Goal: Information Seeking & Learning: Learn about a topic

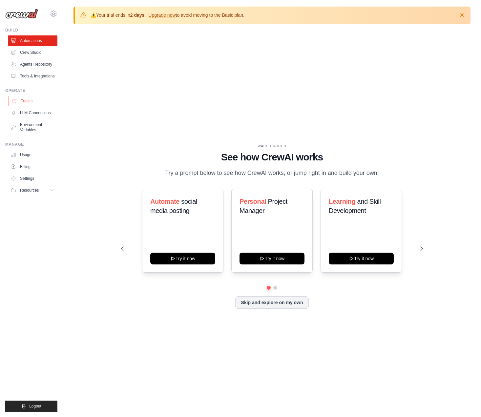
click at [28, 100] on link "Traces" at bounding box center [34, 101] width 50 height 10
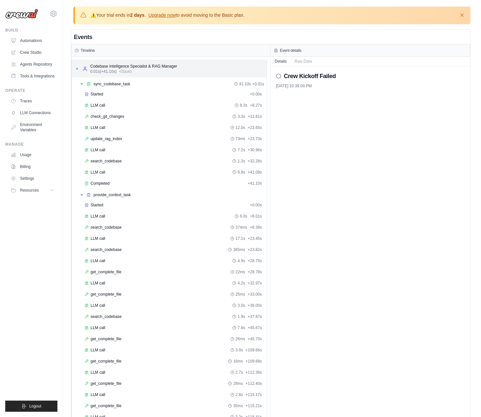
click at [74, 67] on div "▼ Codebase Intelligence Specialist & RAG Manager 0.01s (+41.10s) • 2 task s" at bounding box center [169, 68] width 195 height 17
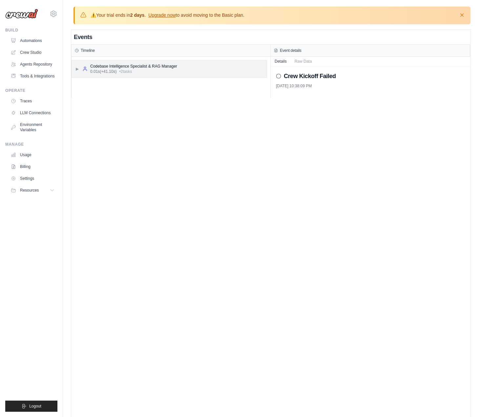
click at [74, 67] on div "▶ Codebase Intelligence Specialist & RAG Manager 0.01s (+41.10s) • 2 task s" at bounding box center [169, 68] width 195 height 17
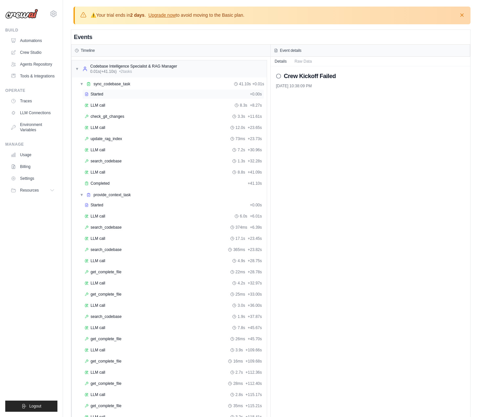
click at [94, 91] on span "Started" at bounding box center [96, 93] width 13 height 5
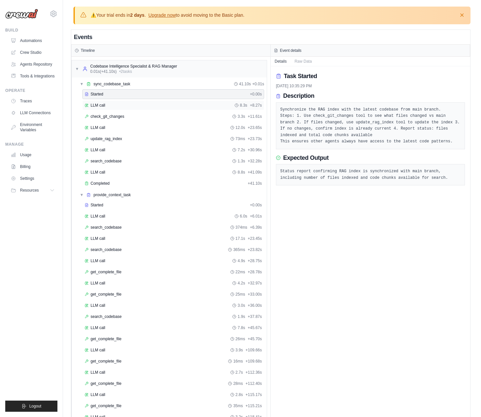
click at [96, 103] on span "LLM call" at bounding box center [97, 105] width 15 height 5
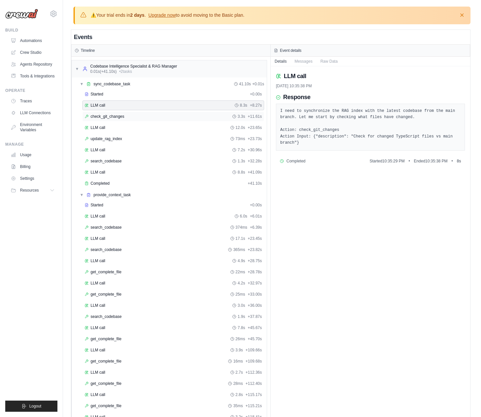
click at [102, 114] on span "check_git_changes" at bounding box center [107, 116] width 34 height 5
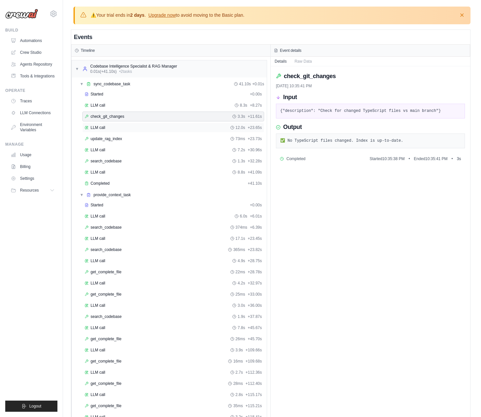
click at [103, 126] on span "LLM call" at bounding box center [97, 127] width 15 height 5
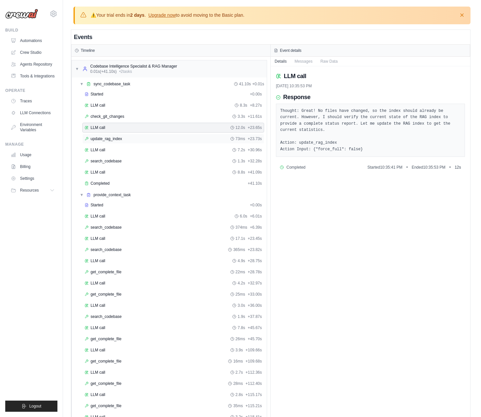
click at [152, 136] on div "update_rag_index 73ms + 23.73s" at bounding box center [173, 138] width 177 height 5
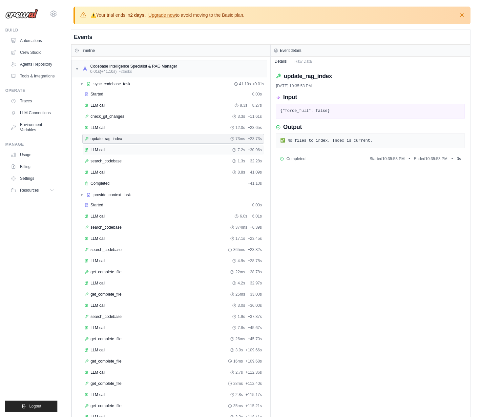
click at [146, 150] on div "LLM call 7.2s + 30.96s" at bounding box center [173, 149] width 177 height 5
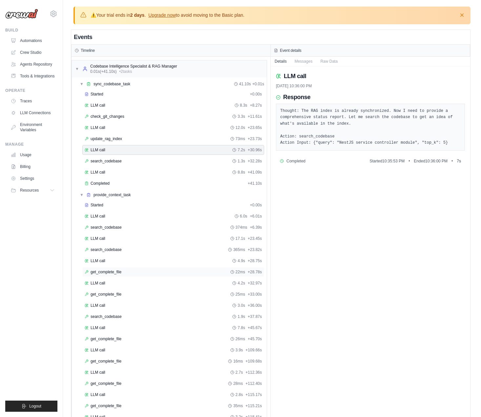
scroll to position [44, 0]
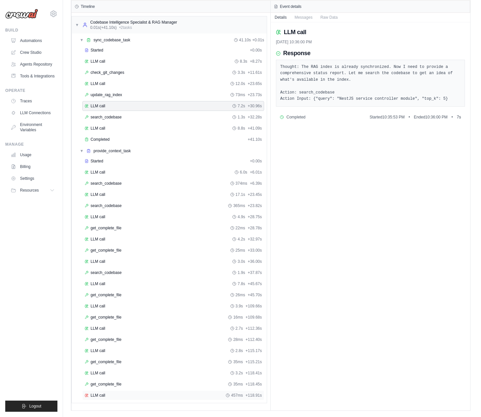
click at [105, 396] on div "LLM call 457ms + 118.91s" at bounding box center [173, 394] width 177 height 5
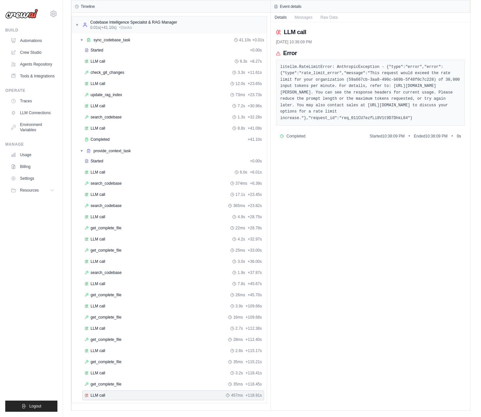
drag, startPoint x: 280, startPoint y: 66, endPoint x: 427, endPoint y: 116, distance: 155.7
click at [427, 116] on pre "litellm.RateLimitError: AnthropicException - {"type":"error","error":{"type":"r…" at bounding box center [370, 93] width 180 height 58
copy pre "litellm.RateLimitError: AnthropicException - {"type":"error","error":{"type":"r…"
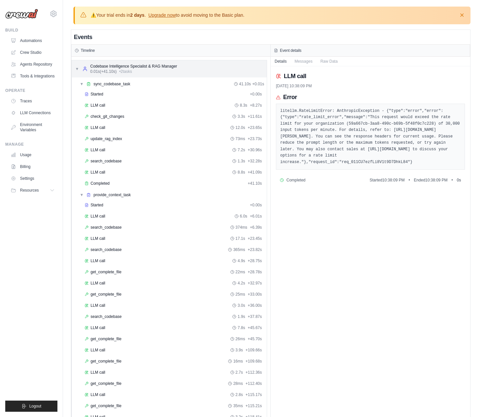
click at [77, 66] on span "▼" at bounding box center [77, 68] width 4 height 5
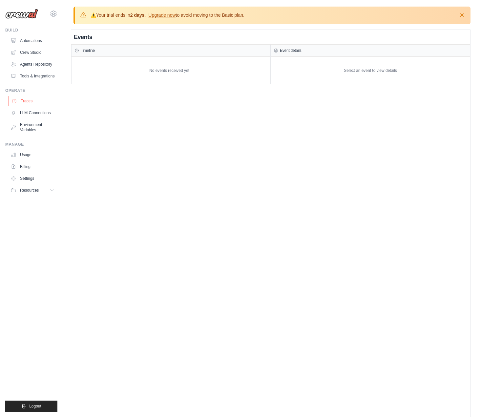
click at [39, 100] on link "Traces" at bounding box center [34, 101] width 50 height 10
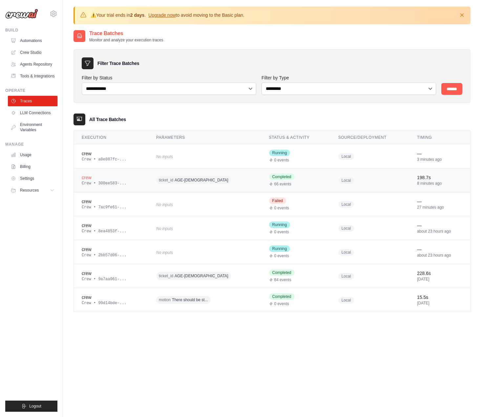
click at [100, 177] on div "crew" at bounding box center [111, 177] width 59 height 7
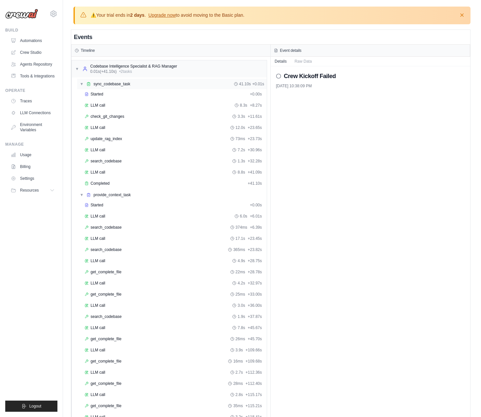
click at [78, 82] on div "▼ sync_codebase_task 41.10s + 0.01s" at bounding box center [171, 84] width 189 height 10
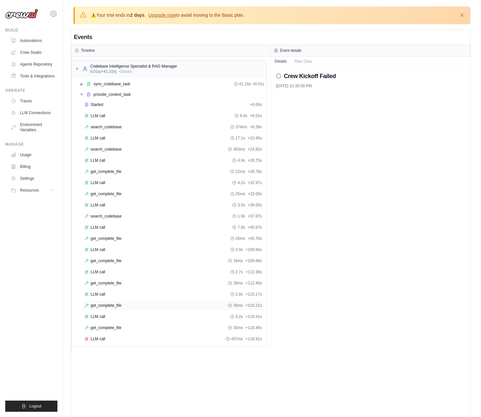
click at [122, 306] on div "get_complete_file 35ms + 115.21s" at bounding box center [173, 305] width 177 height 5
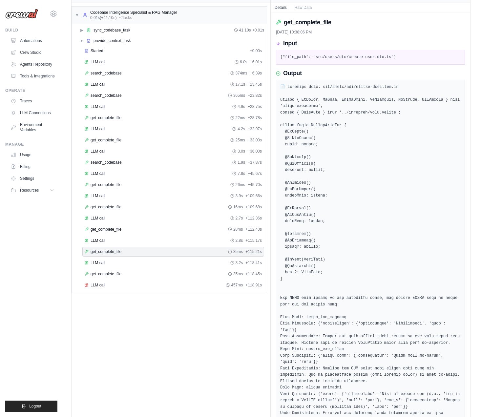
scroll to position [60, 0]
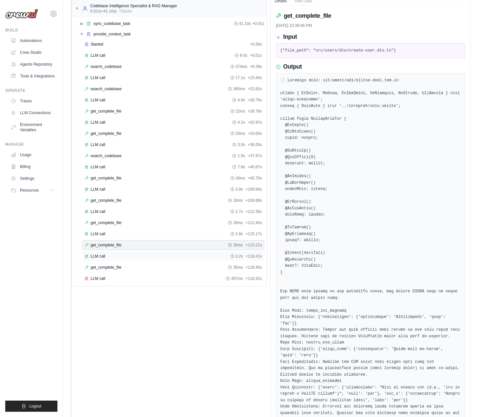
click at [95, 254] on span "LLM call" at bounding box center [97, 255] width 15 height 5
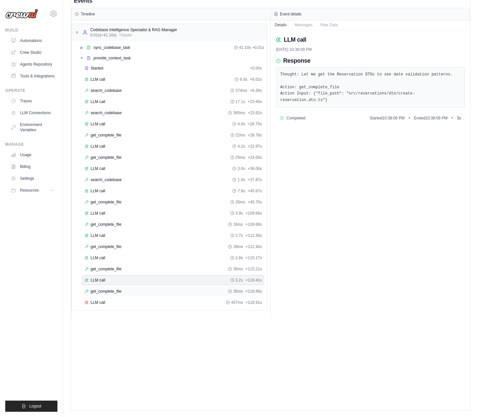
click at [97, 290] on span "get_complete_file" at bounding box center [105, 290] width 31 height 5
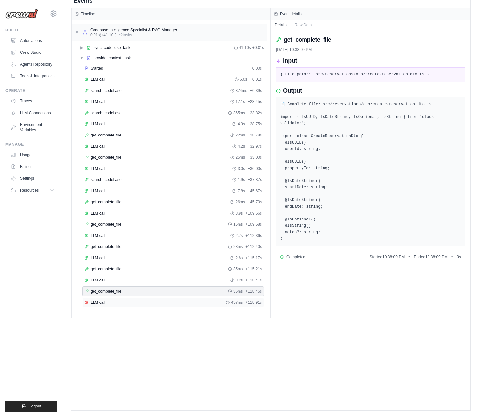
click at [97, 302] on span "LLM call" at bounding box center [97, 302] width 15 height 5
